Goal: Transaction & Acquisition: Purchase product/service

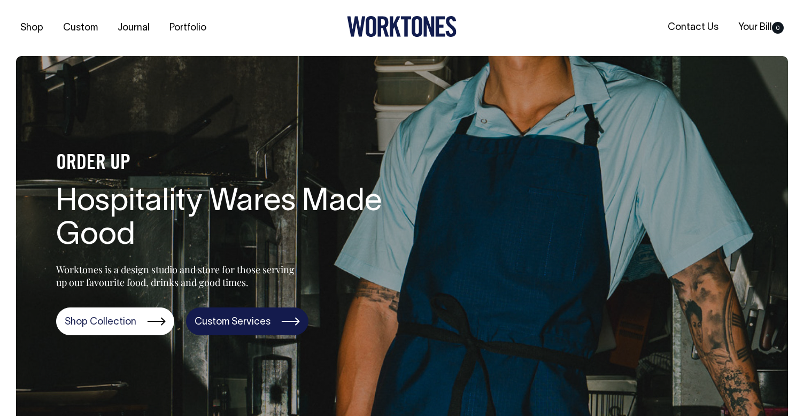
click at [229, 317] on link "Custom Services" at bounding box center [247, 322] width 122 height 28
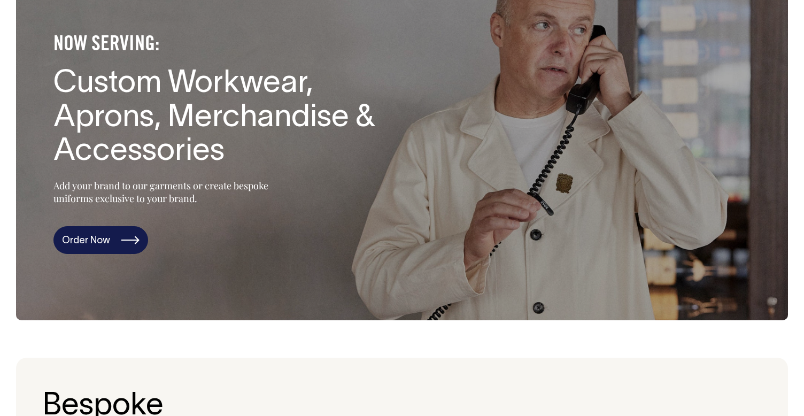
click at [93, 242] on link "Order Now" at bounding box center [100, 240] width 95 height 28
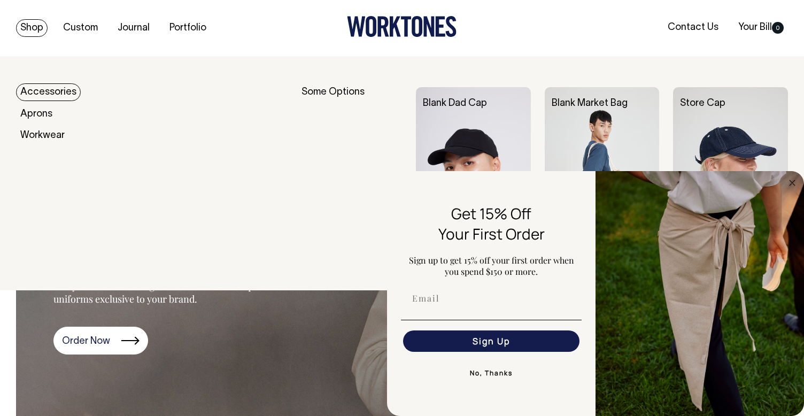
click at [38, 25] on link "Shop" at bounding box center [32, 28] width 32 height 18
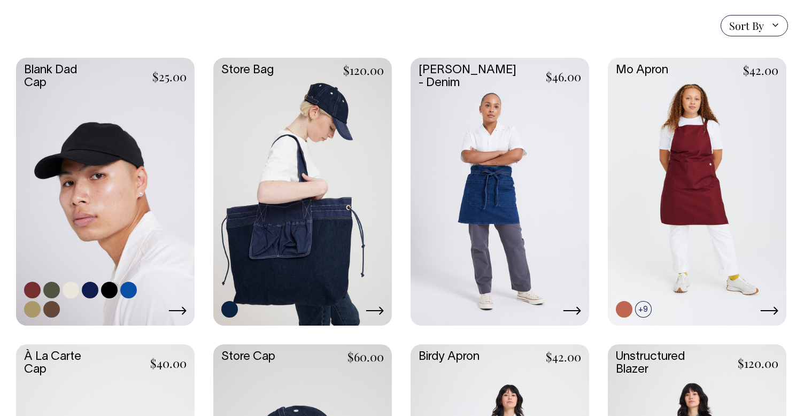
scroll to position [259, 0]
click at [158, 213] on link at bounding box center [105, 190] width 179 height 266
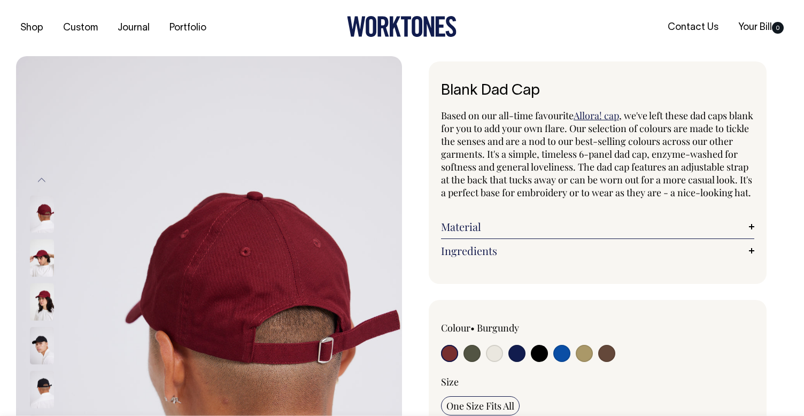
click at [472, 362] on input "radio" at bounding box center [472, 353] width 17 height 17
radio input "true"
select select "Olive"
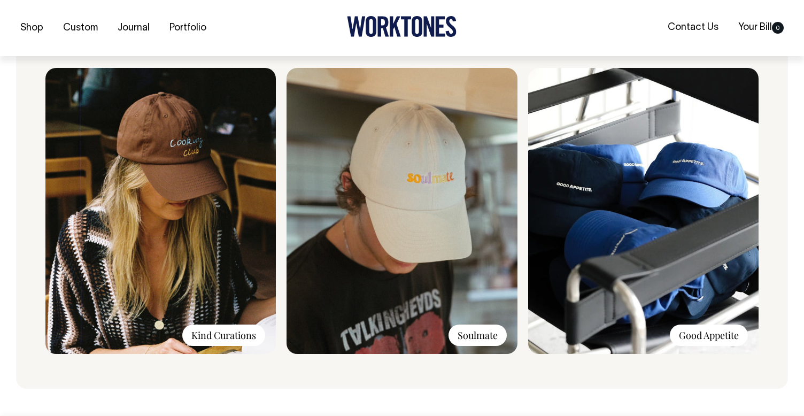
scroll to position [825, 0]
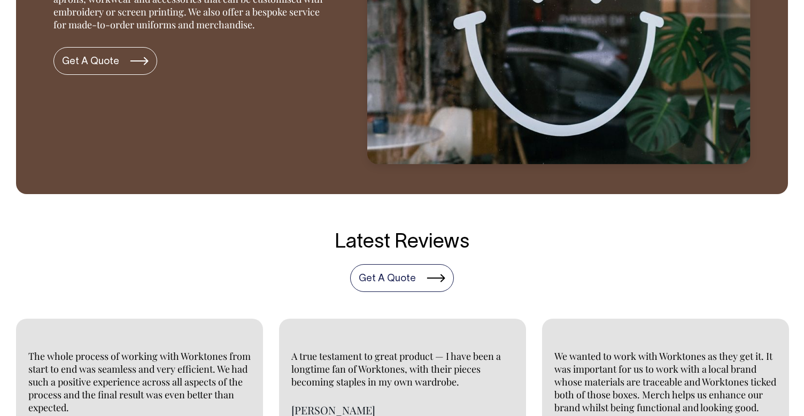
scroll to position [2369, 0]
